Goal: Task Accomplishment & Management: Use online tool/utility

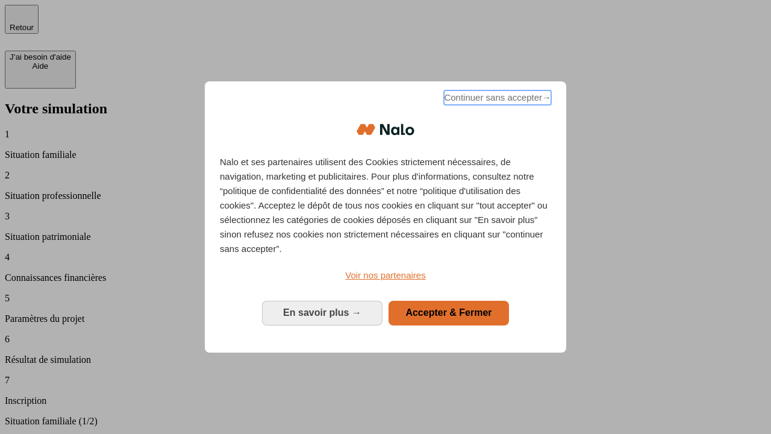
click at [497, 99] on span "Continuer sans accepter →" at bounding box center [497, 97] width 107 height 14
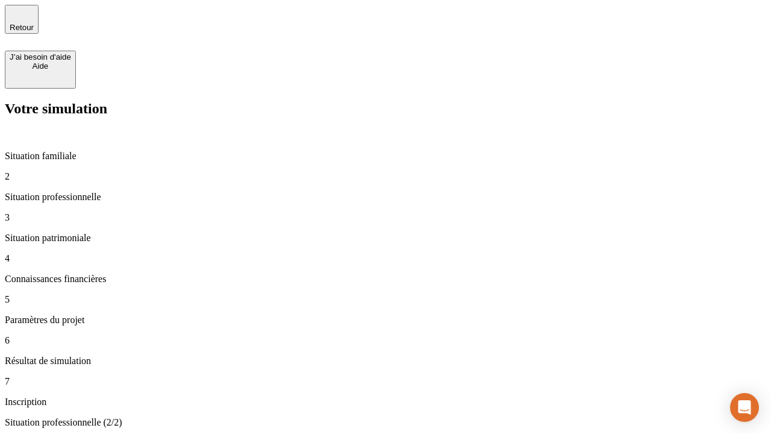
type input "30 000"
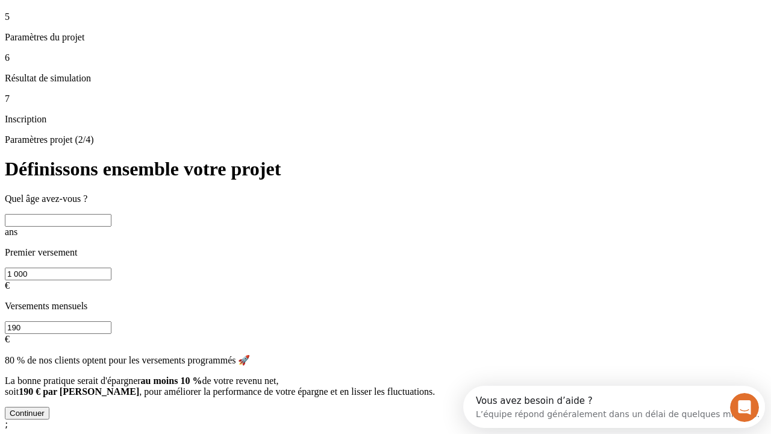
scroll to position [23, 0]
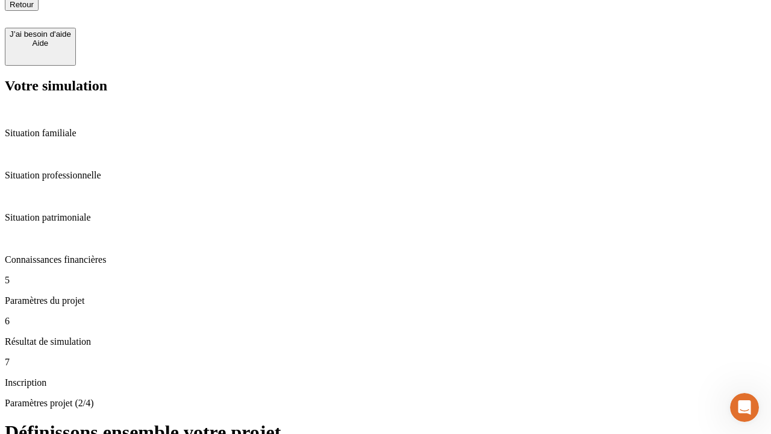
type input "25"
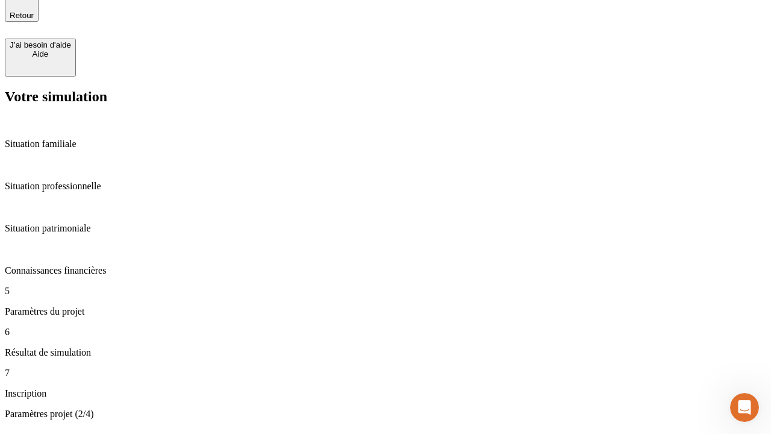
type input "1 000"
type input "640"
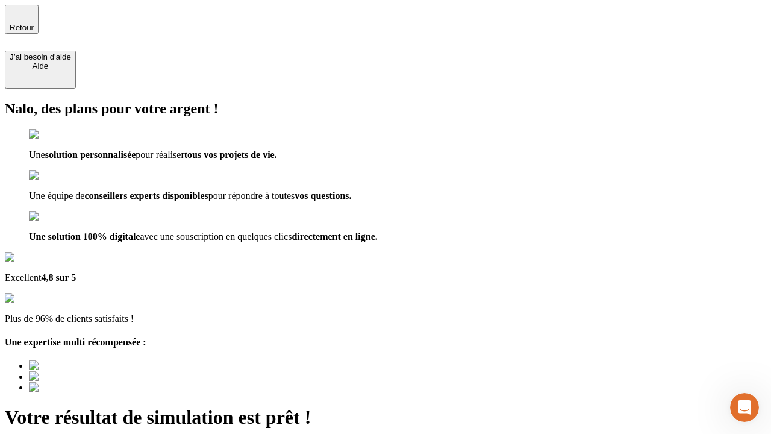
type input "[EMAIL_ADDRESS][PERSON_NAME][DOMAIN_NAME]"
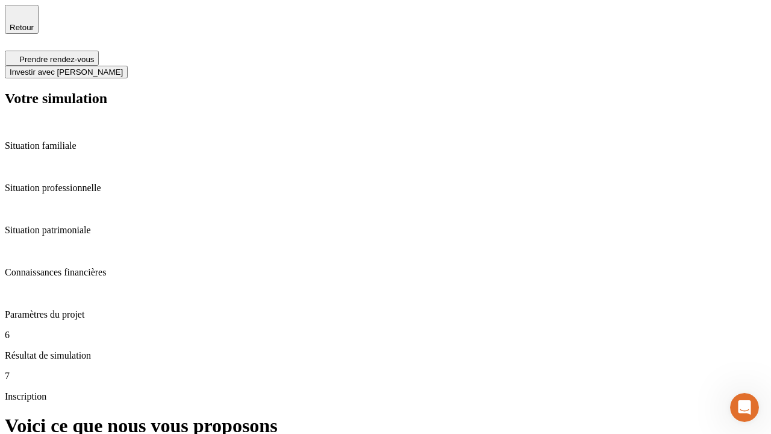
click at [123, 67] on span "Investir avec [PERSON_NAME]" at bounding box center [66, 71] width 113 height 9
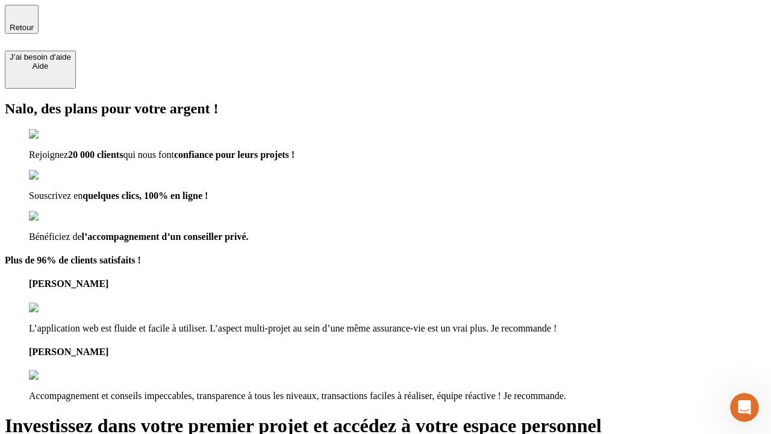
type input "[EMAIL_ADDRESS][PERSON_NAME][DOMAIN_NAME]"
